Goal: Transaction & Acquisition: Purchase product/service

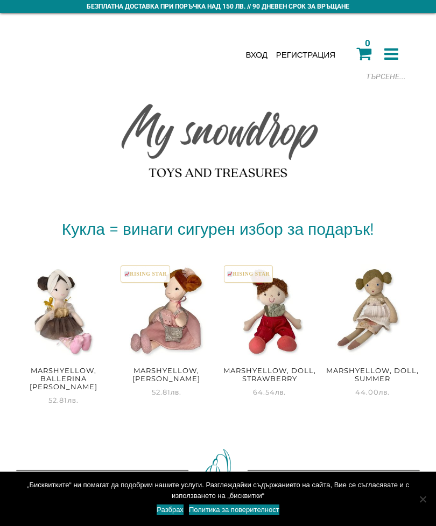
click at [397, 61] on icon at bounding box center [391, 54] width 14 height 16
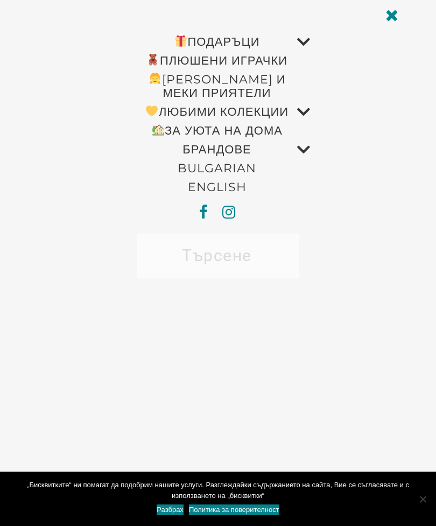
click at [280, 63] on link "ПЛЮШЕНИ ИГРАЧКИ" at bounding box center [217, 60] width 186 height 19
click at [296, 105] on span at bounding box center [296, 105] width 0 height 0
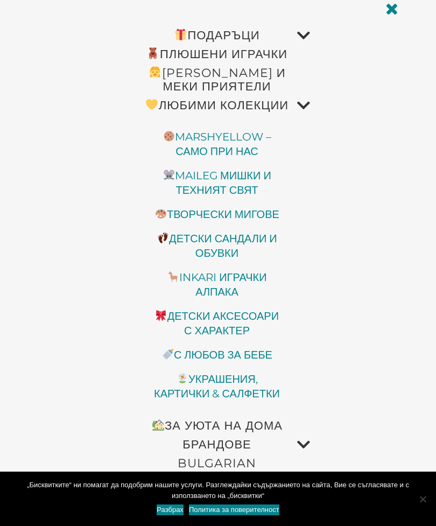
scroll to position [5, 0]
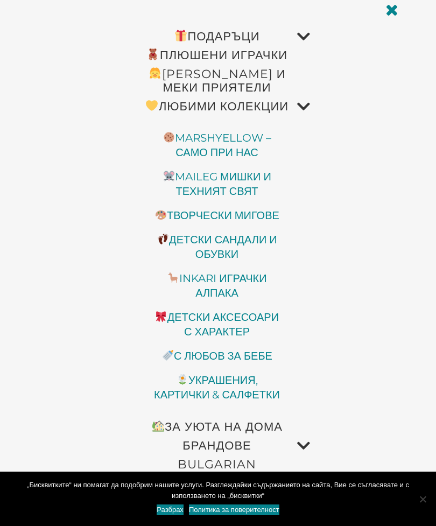
click at [296, 100] on span at bounding box center [296, 100] width 0 height 0
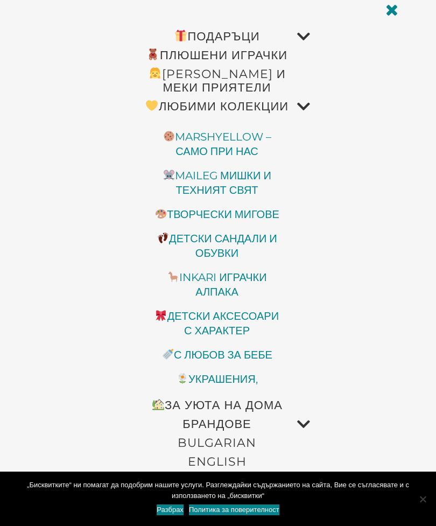
scroll to position [0, 0]
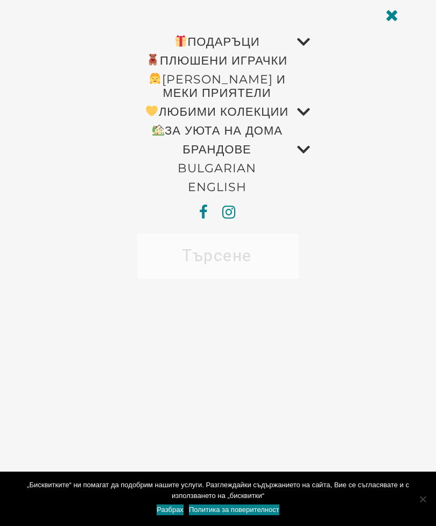
click at [390, 29] on div "Подаръци Подаръчен Snowdrop Ваучер Подарък за бебе / новородено Подарък за пога…" at bounding box center [218, 263] width 436 height 526
click at [393, 16] on icon at bounding box center [391, 15] width 13 height 16
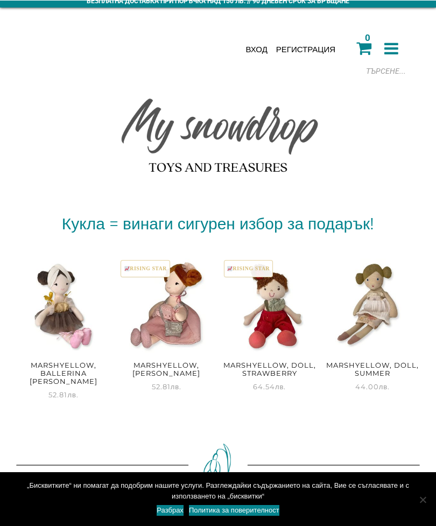
scroll to position [4, 0]
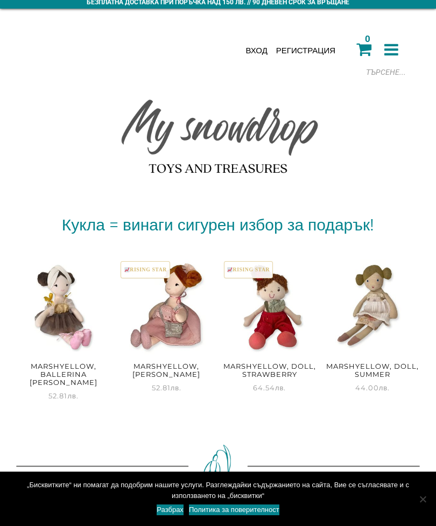
click at [393, 71] on div at bounding box center [330, 72] width 161 height 16
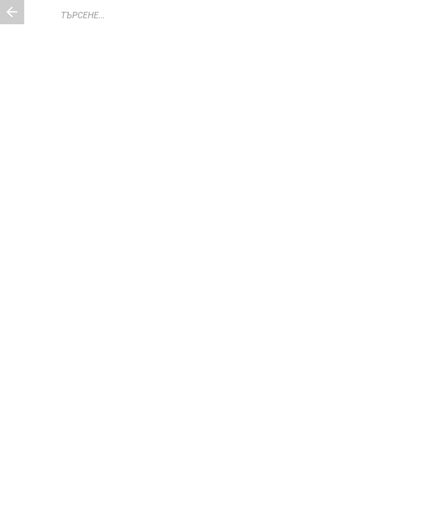
scroll to position [0, 0]
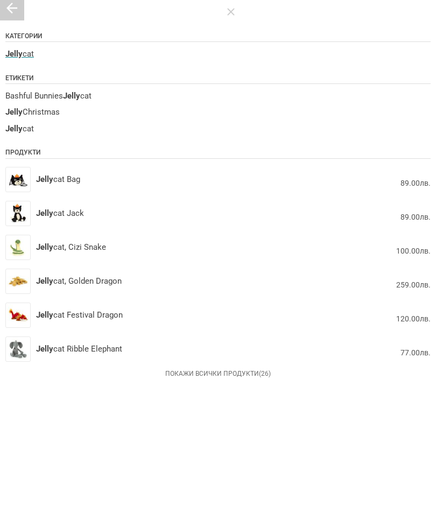
click at [70, 58] on span "Jelly cat" at bounding box center [217, 57] width 425 height 9
type input "Jellycat"
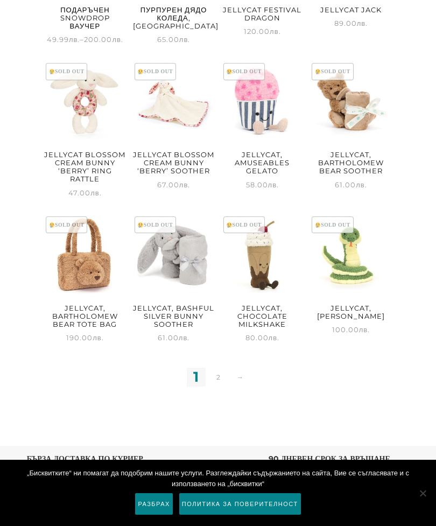
scroll to position [672, 0]
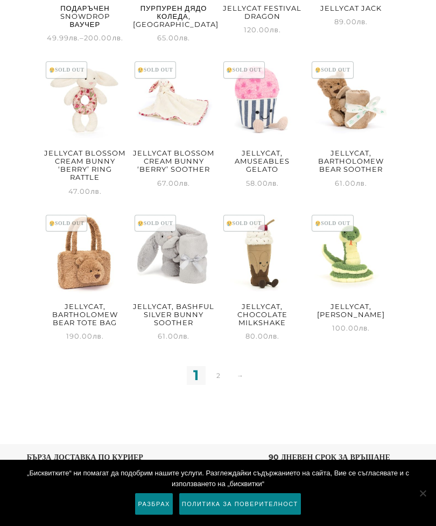
click at [223, 385] on link "2" at bounding box center [218, 375] width 19 height 19
